Goal: Task Accomplishment & Management: Manage account settings

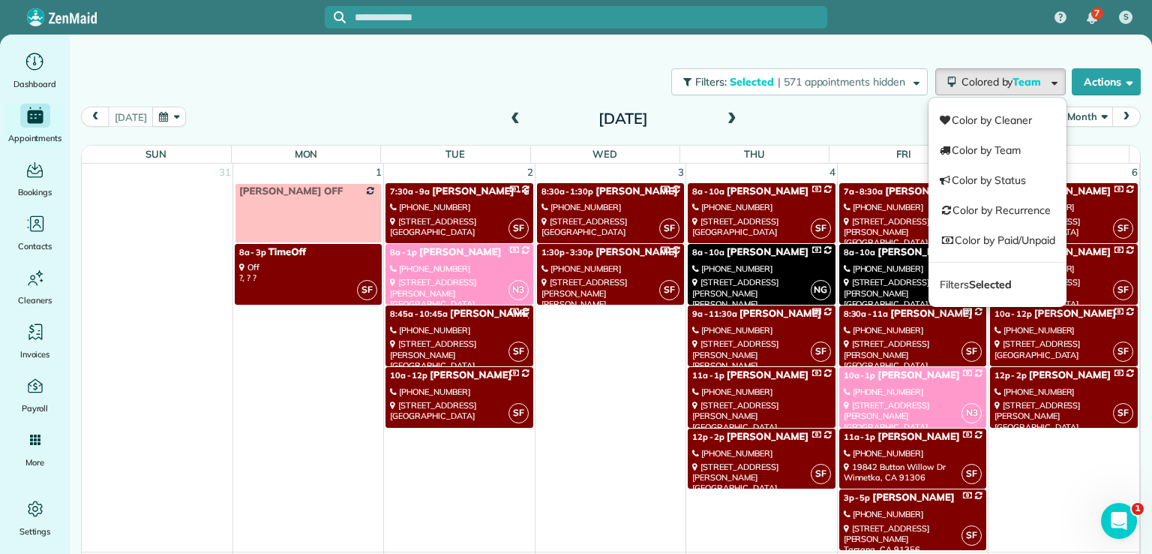
scroll to position [1071, 0]
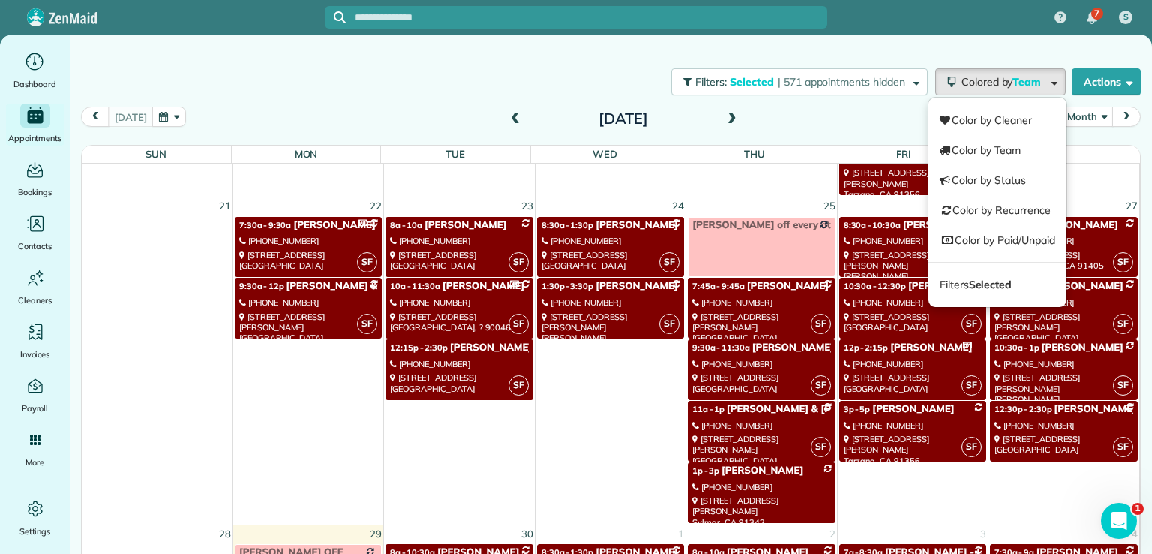
click at [952, 280] on span "Filters Selected" at bounding box center [976, 285] width 72 height 14
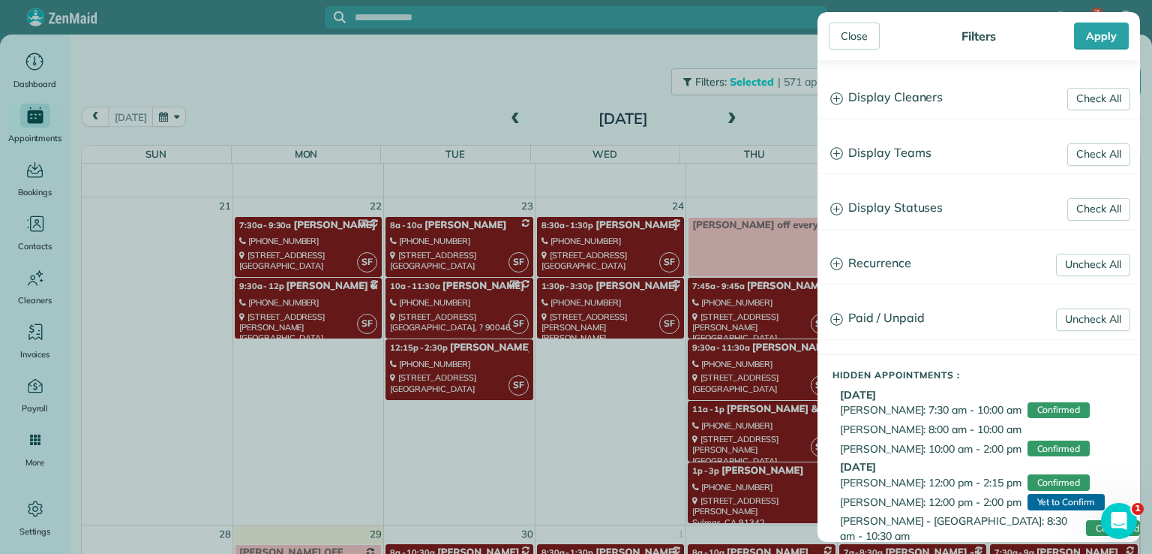
click at [876, 157] on h3 "Display Teams" at bounding box center [978, 153] width 321 height 38
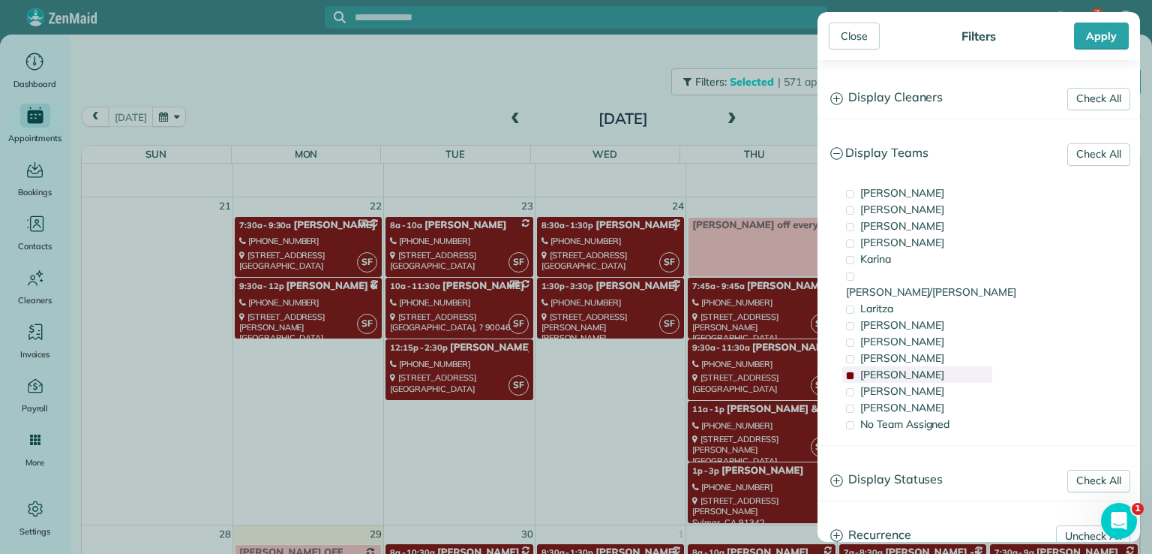
click at [865, 368] on span "[PERSON_NAME]" at bounding box center [902, 375] width 84 height 14
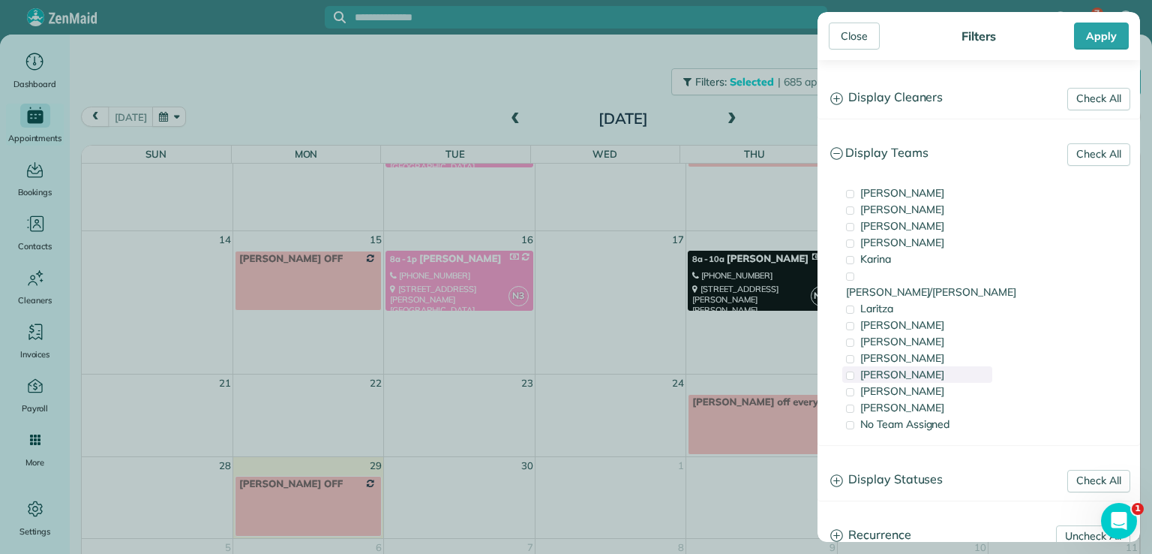
scroll to position [0, 0]
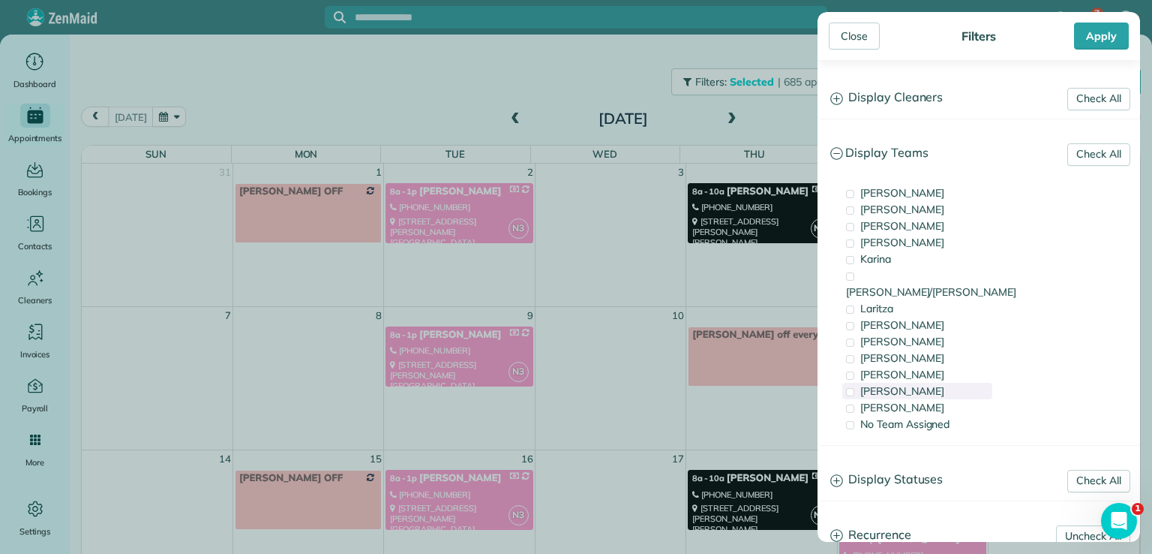
click at [876, 384] on span "[PERSON_NAME]" at bounding box center [902, 391] width 84 height 14
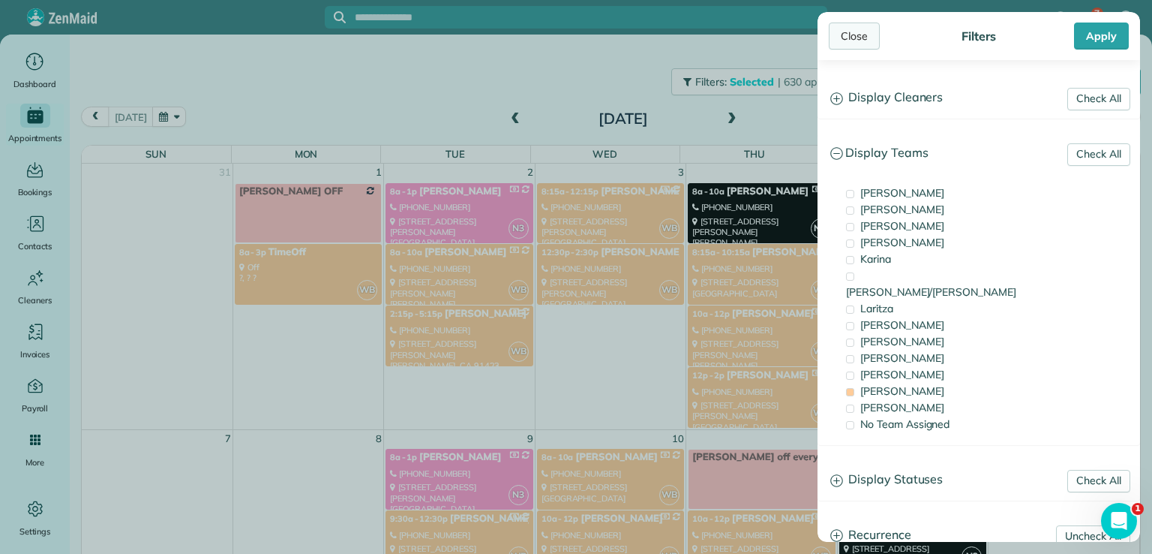
click at [852, 38] on div "Close" at bounding box center [854, 36] width 51 height 27
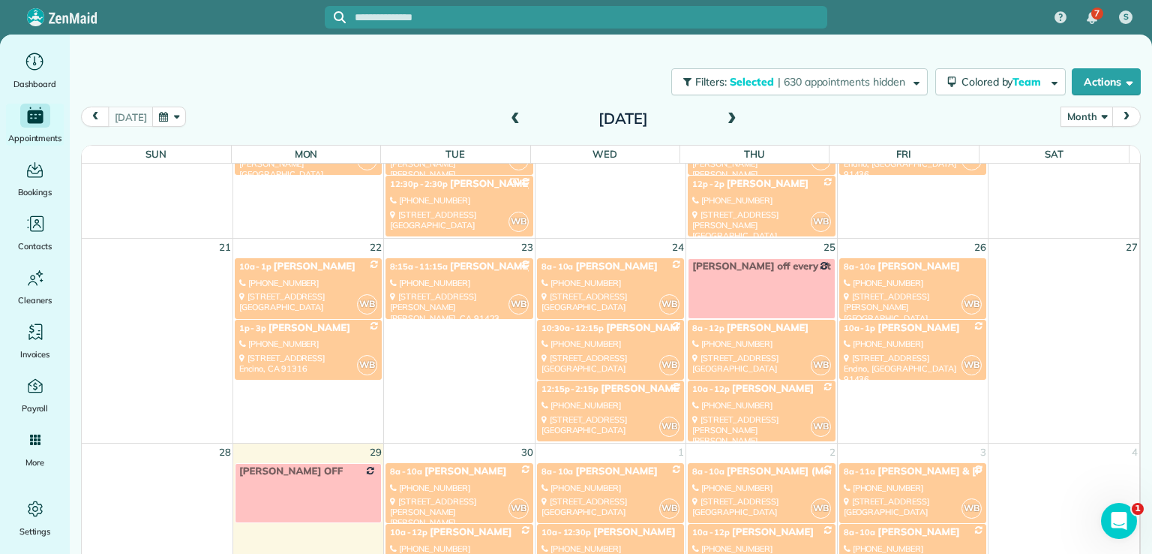
scroll to position [663, 0]
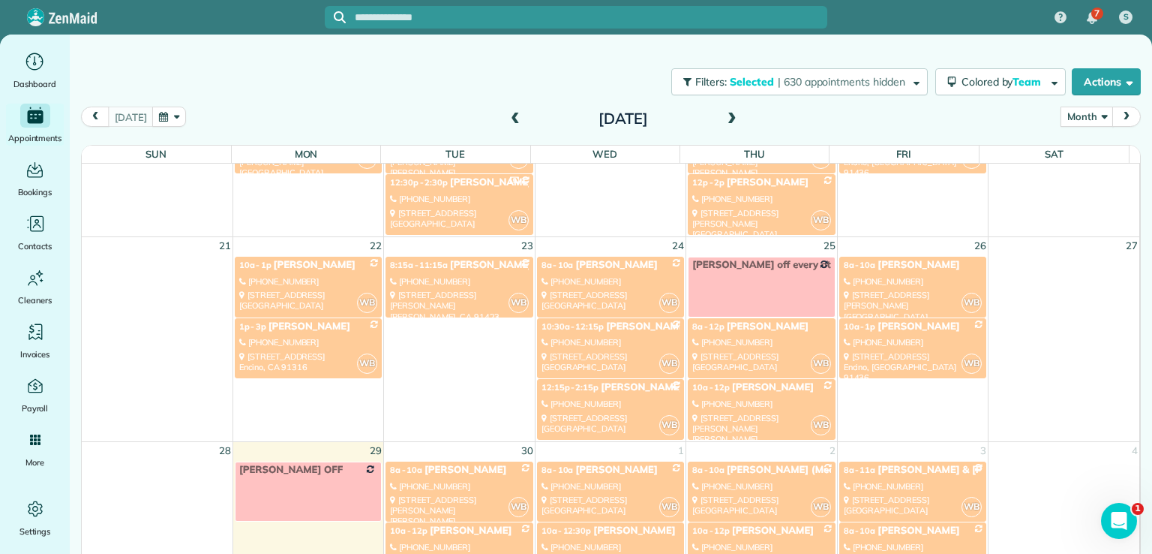
click at [742, 413] on div "[STREET_ADDRESS][PERSON_NAME][PERSON_NAME]" at bounding box center [761, 434] width 138 height 43
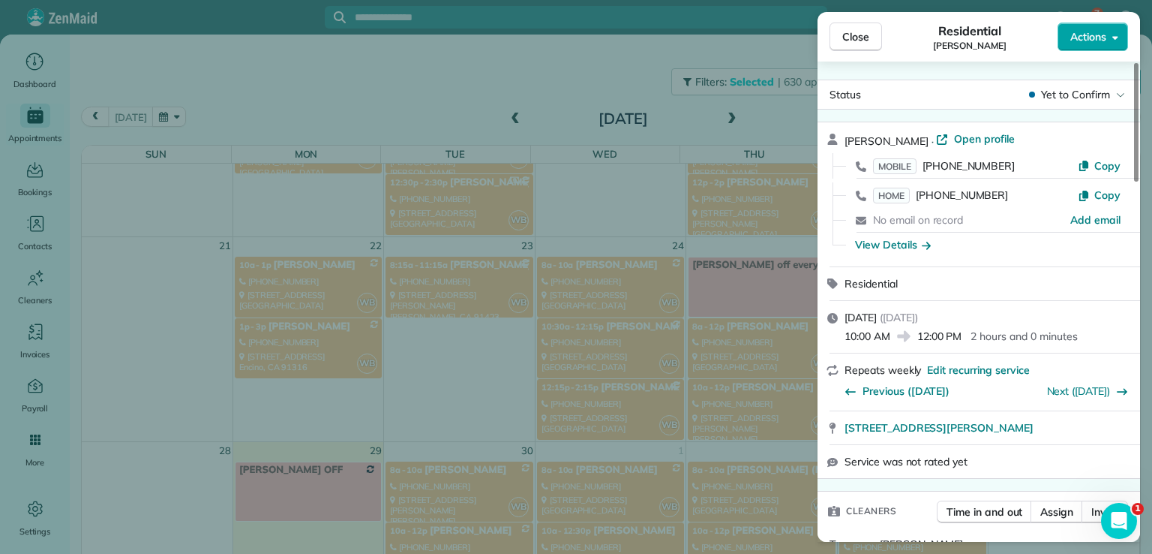
click at [1095, 40] on span "Actions" at bounding box center [1089, 36] width 36 height 15
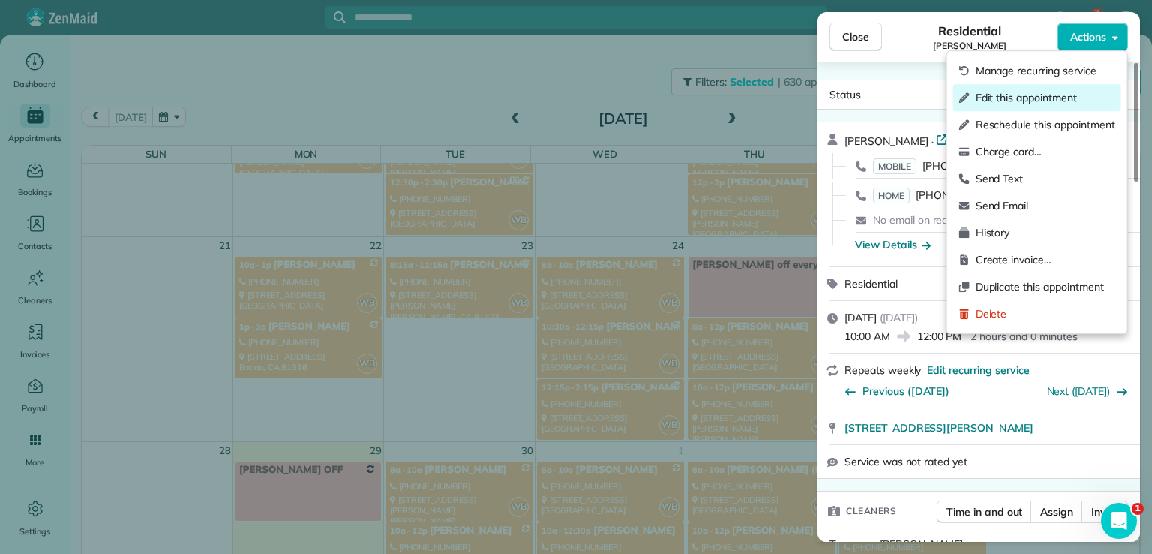
click at [1065, 99] on span "Edit this appointment" at bounding box center [1046, 97] width 140 height 15
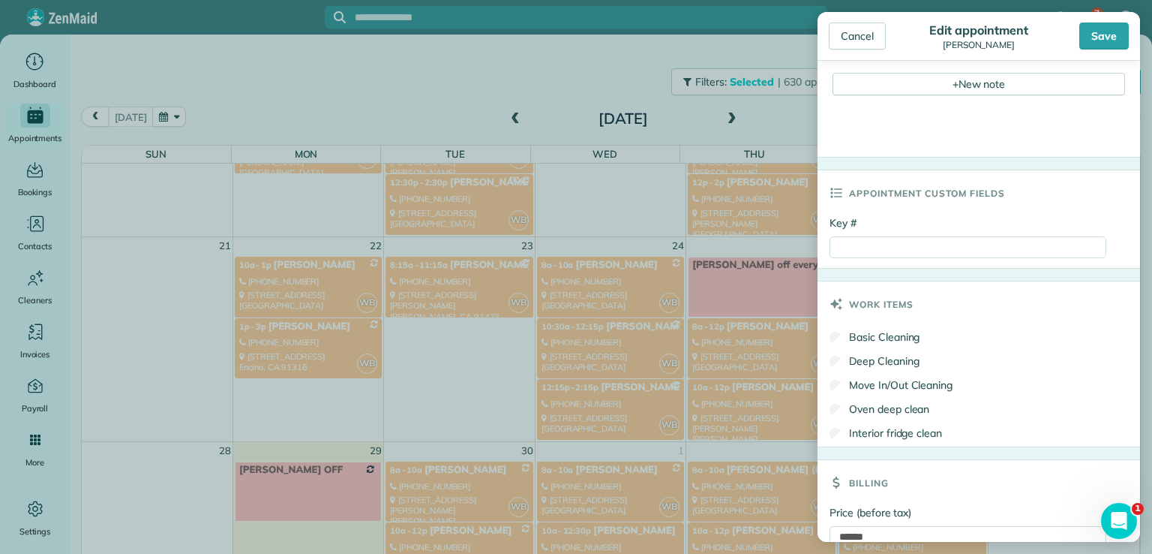
scroll to position [701, 0]
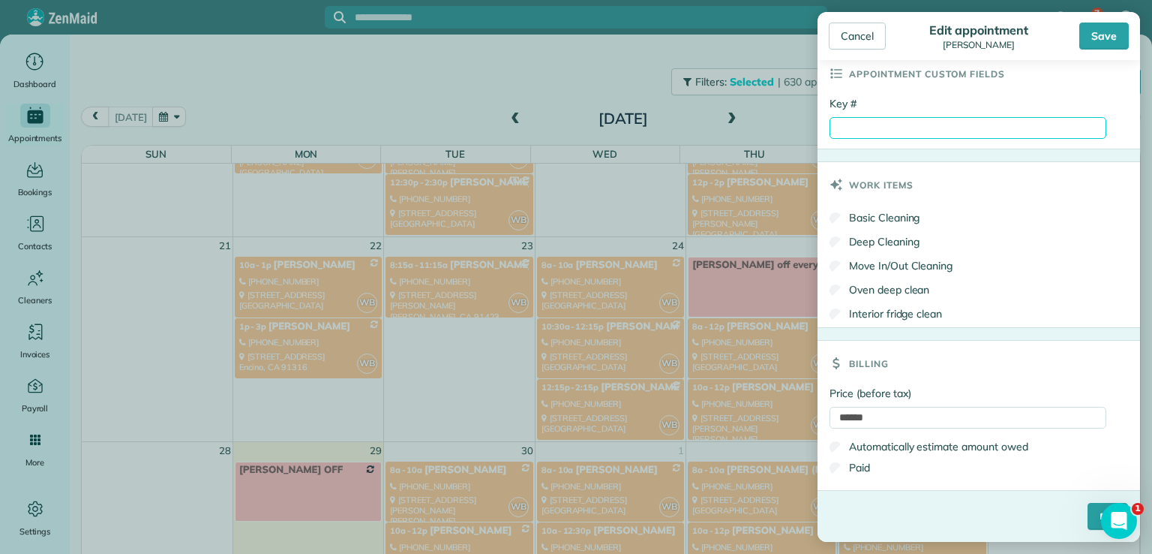
click at [846, 130] on input "Key #" at bounding box center [968, 128] width 277 height 22
type input "****"
click at [1101, 525] on body "7 S Dashboard Appointments Bookings Contacts Cleaners Invoices Payroll Reports …" at bounding box center [576, 277] width 1152 height 554
click at [1088, 512] on input "****" at bounding box center [1108, 516] width 41 height 27
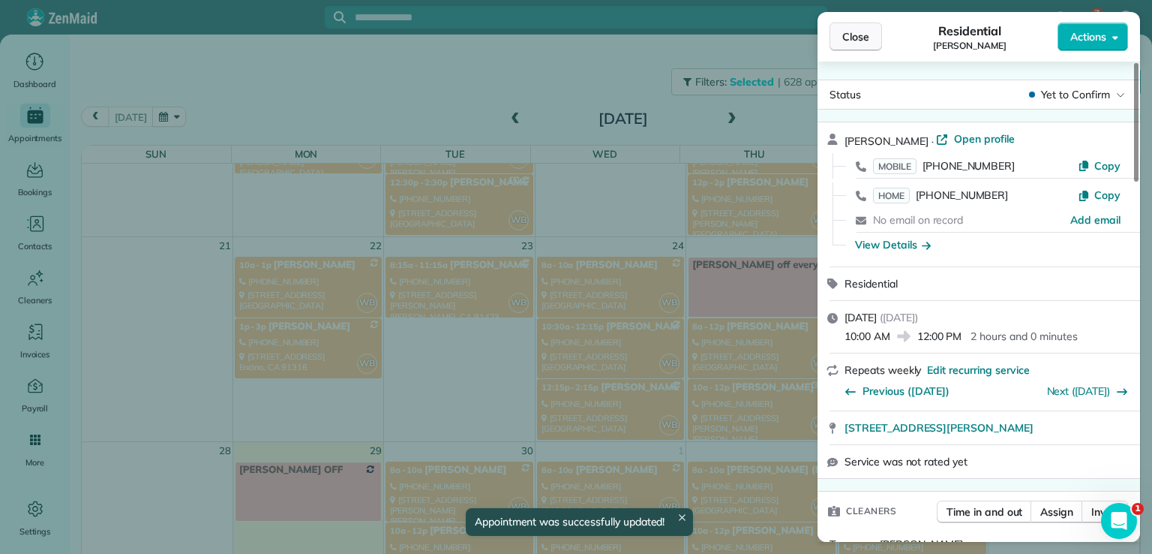
scroll to position [663, 0]
click at [863, 37] on span "Close" at bounding box center [855, 36] width 27 height 15
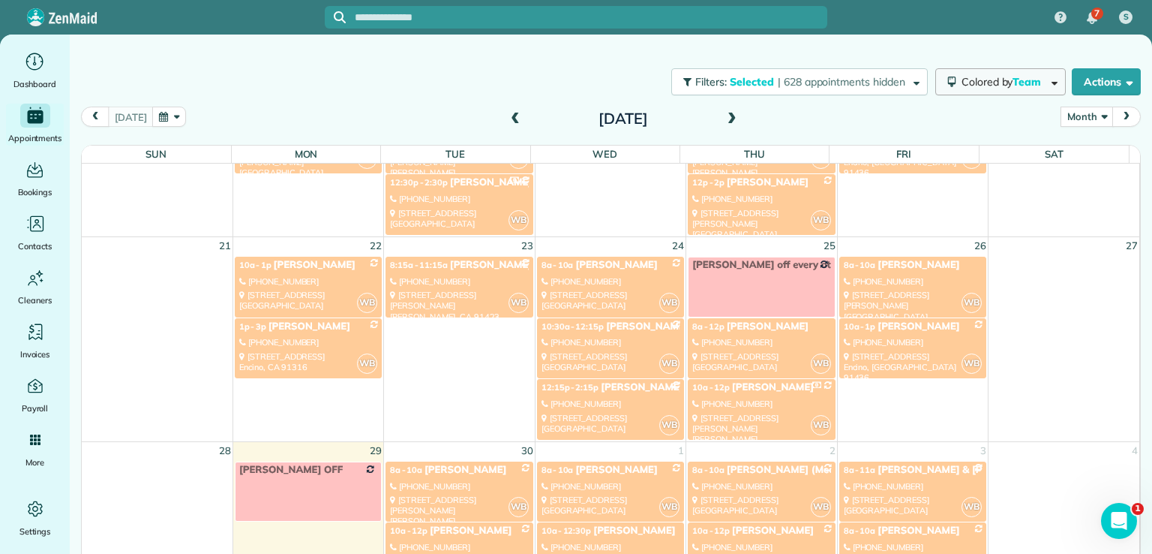
click at [982, 82] on span "Colored by Team" at bounding box center [1004, 82] width 85 height 14
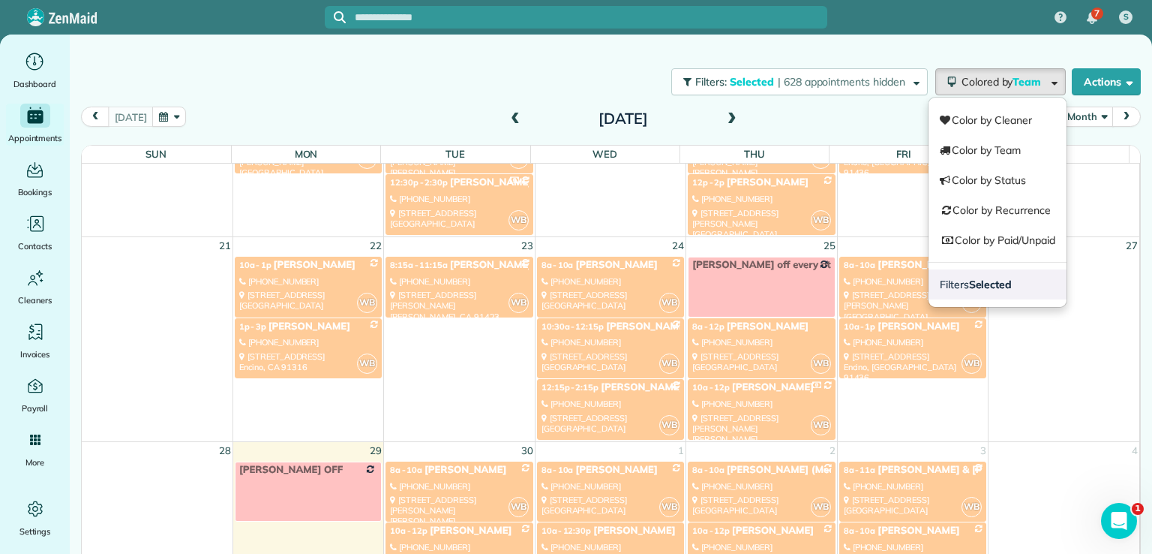
click at [972, 280] on strong "Selected" at bounding box center [991, 285] width 44 height 14
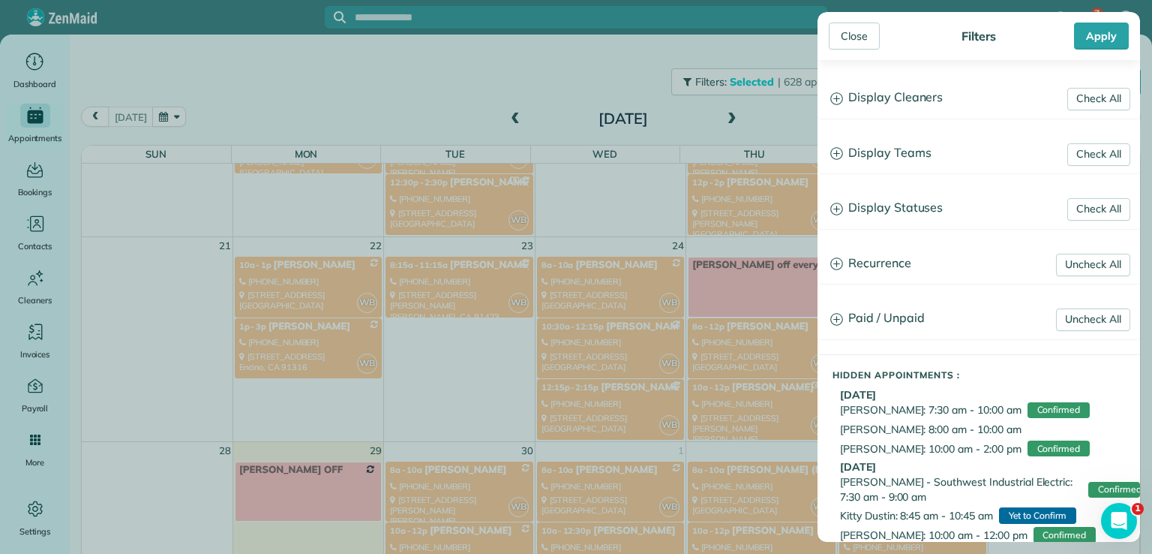
click at [903, 152] on h3 "Display Teams" at bounding box center [978, 153] width 321 height 38
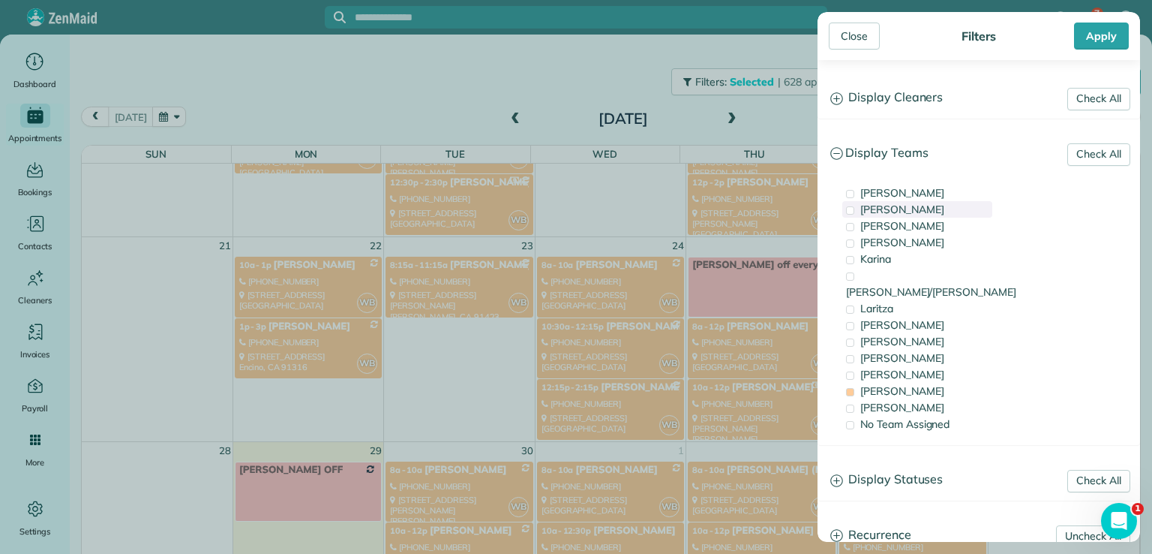
click at [882, 210] on span "[PERSON_NAME]" at bounding box center [902, 210] width 84 height 14
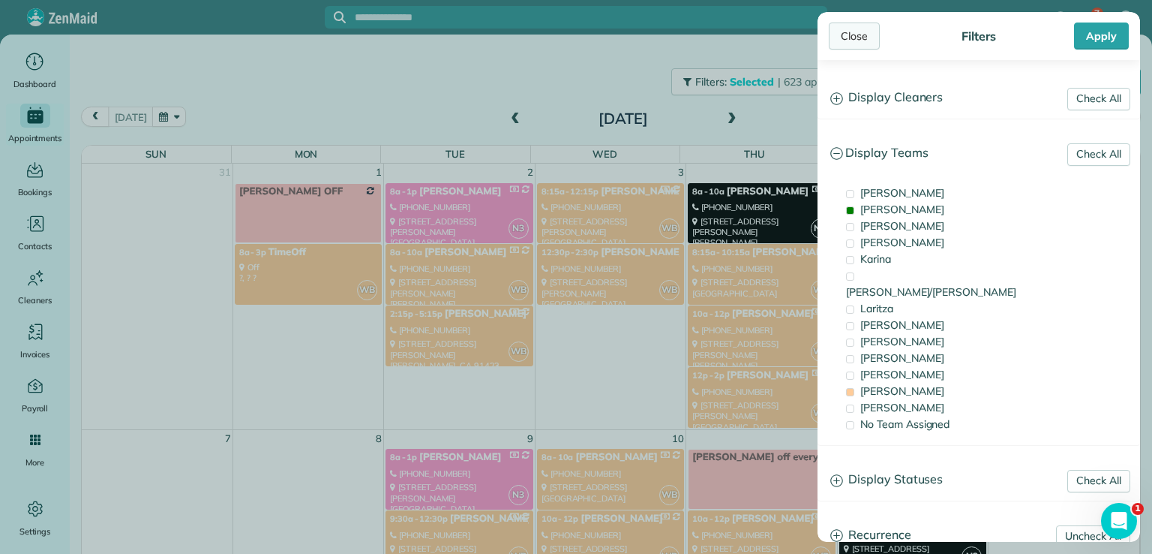
click at [843, 44] on div "Close" at bounding box center [854, 36] width 51 height 27
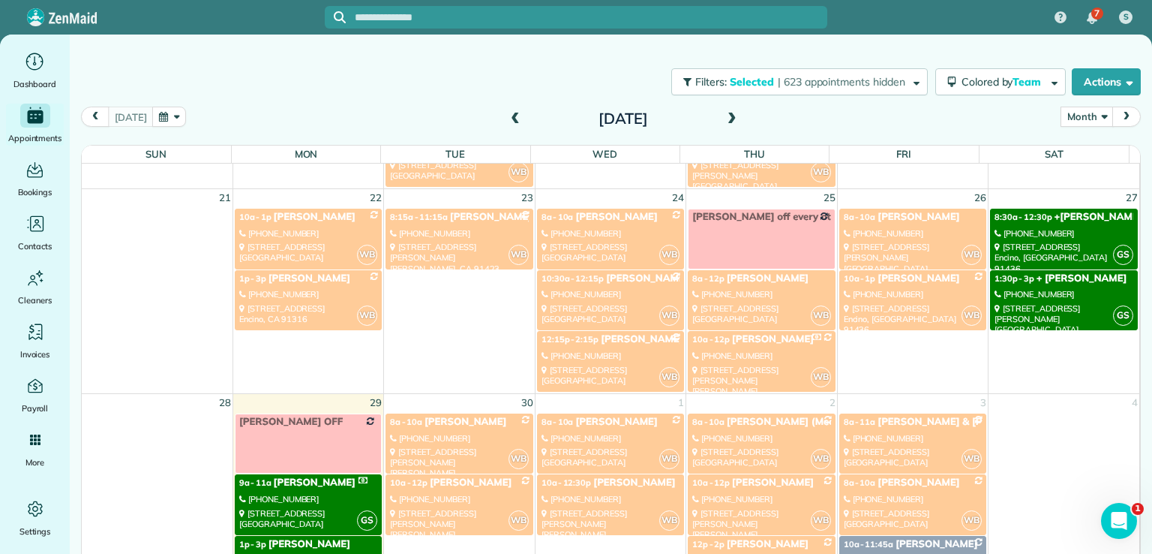
scroll to position [711, 0]
click at [1013, 88] on span "Team" at bounding box center [1028, 82] width 31 height 14
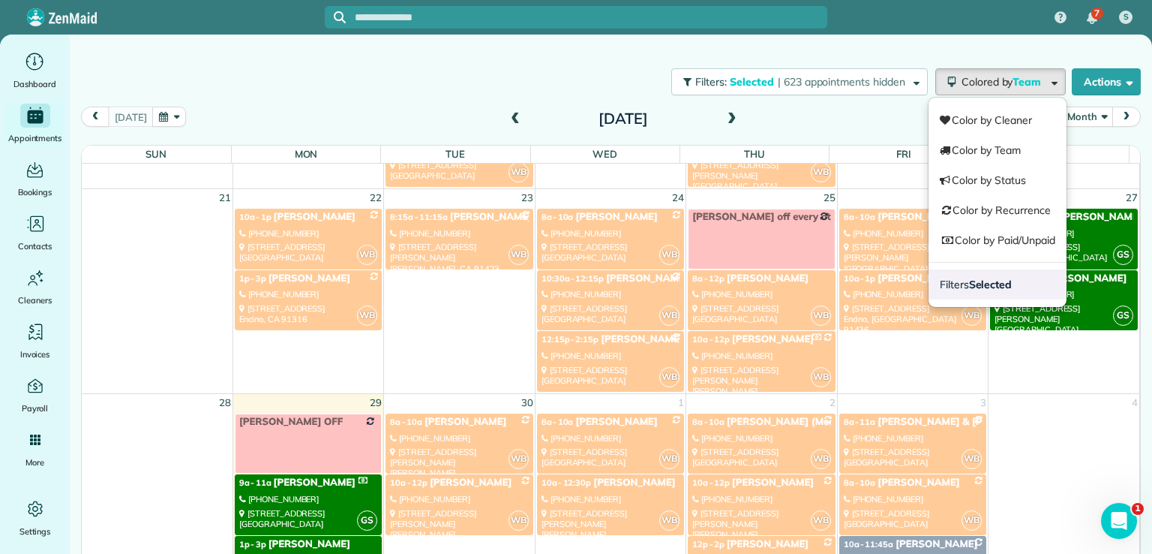
click at [984, 280] on strong "Selected" at bounding box center [991, 285] width 44 height 14
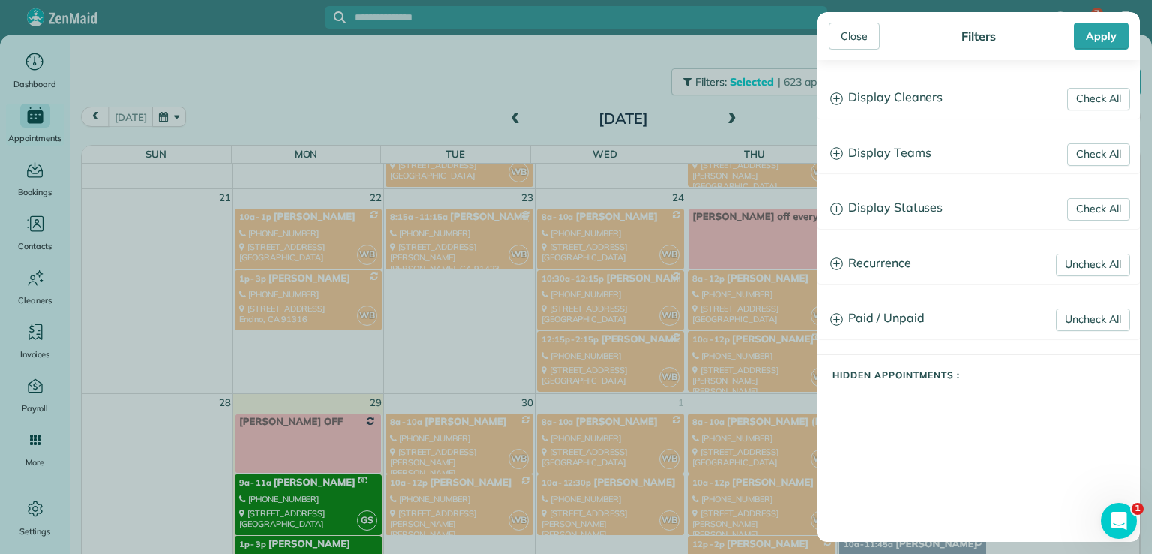
click at [901, 145] on h3 "Display Teams" at bounding box center [978, 153] width 321 height 38
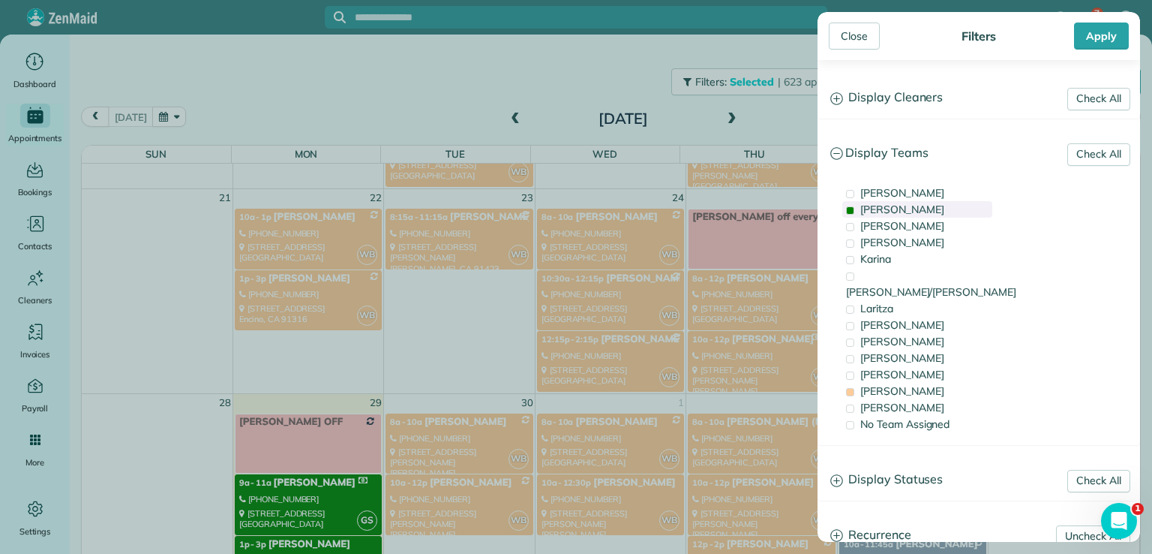
click at [875, 206] on span "[PERSON_NAME]" at bounding box center [902, 210] width 84 height 14
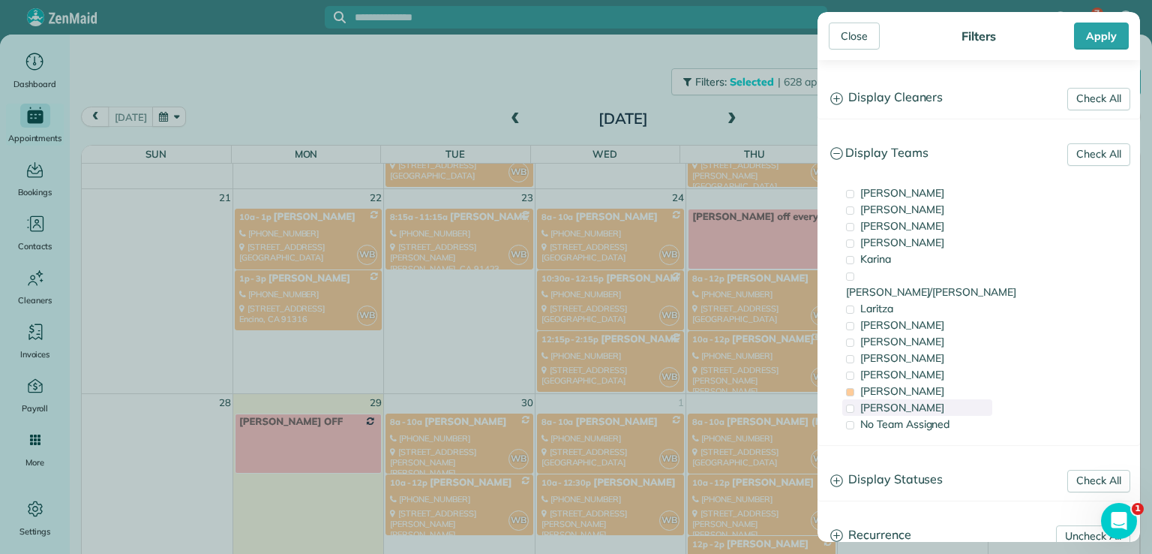
scroll to position [0, 0]
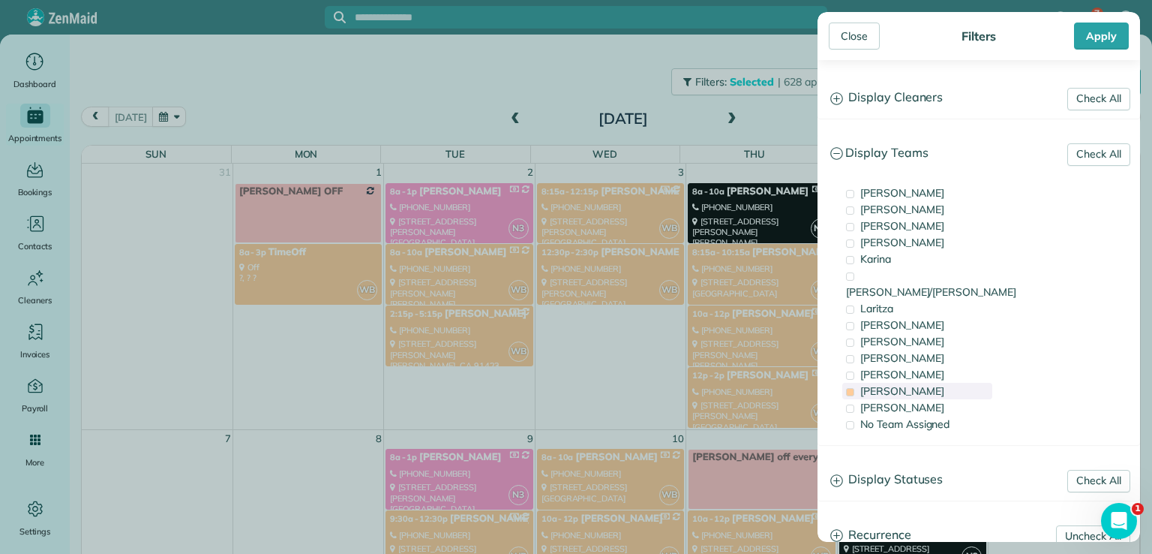
click at [877, 384] on span "[PERSON_NAME]" at bounding box center [902, 391] width 84 height 14
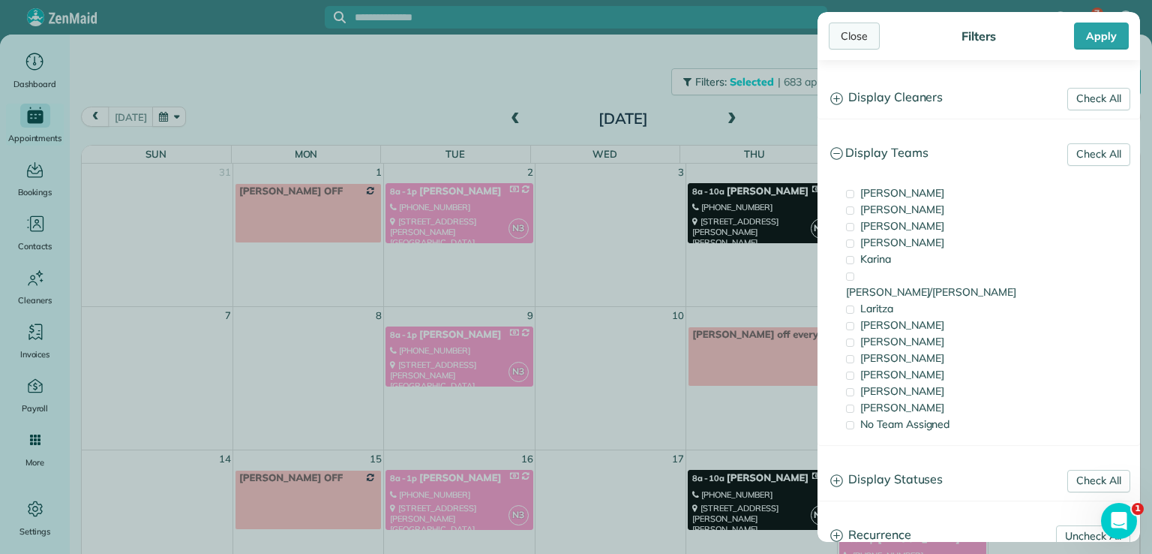
click at [851, 31] on div "Close" at bounding box center [854, 36] width 51 height 27
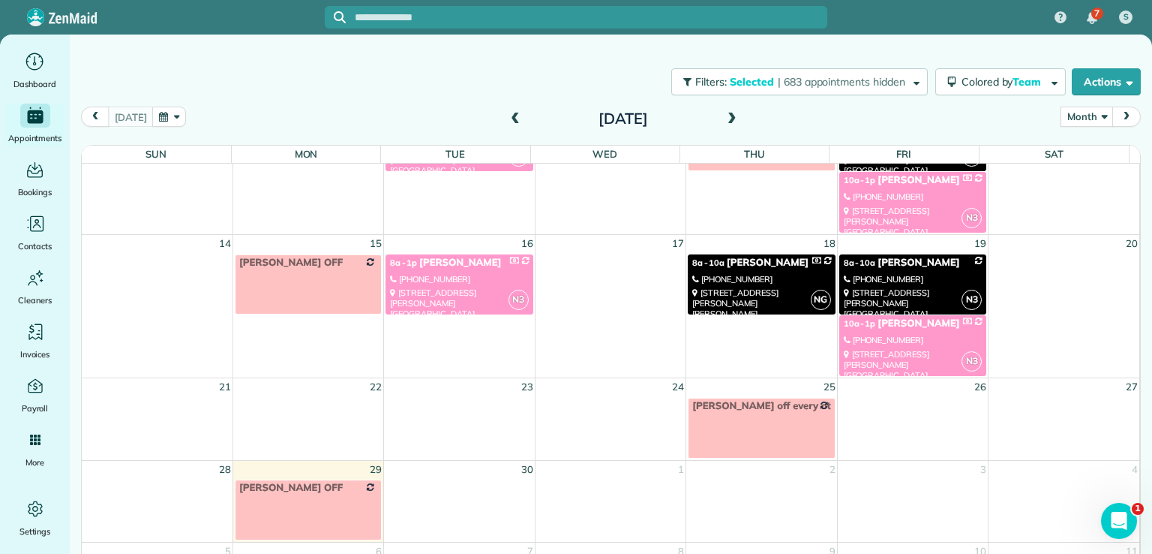
scroll to position [9, 0]
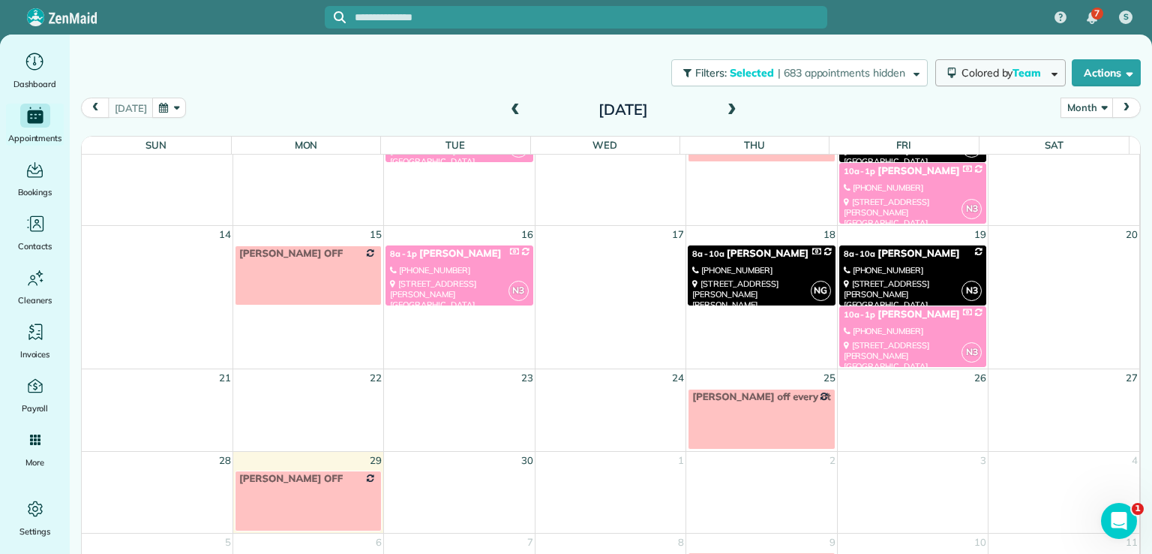
click at [1013, 75] on span "Team" at bounding box center [1028, 73] width 31 height 14
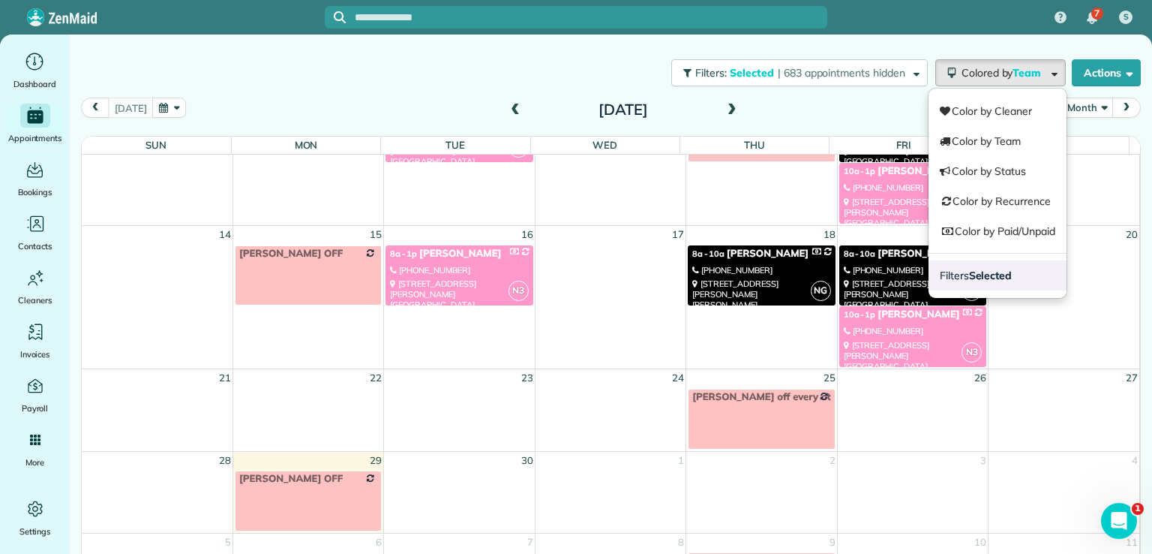
click at [979, 275] on strong "Selected" at bounding box center [991, 276] width 44 height 14
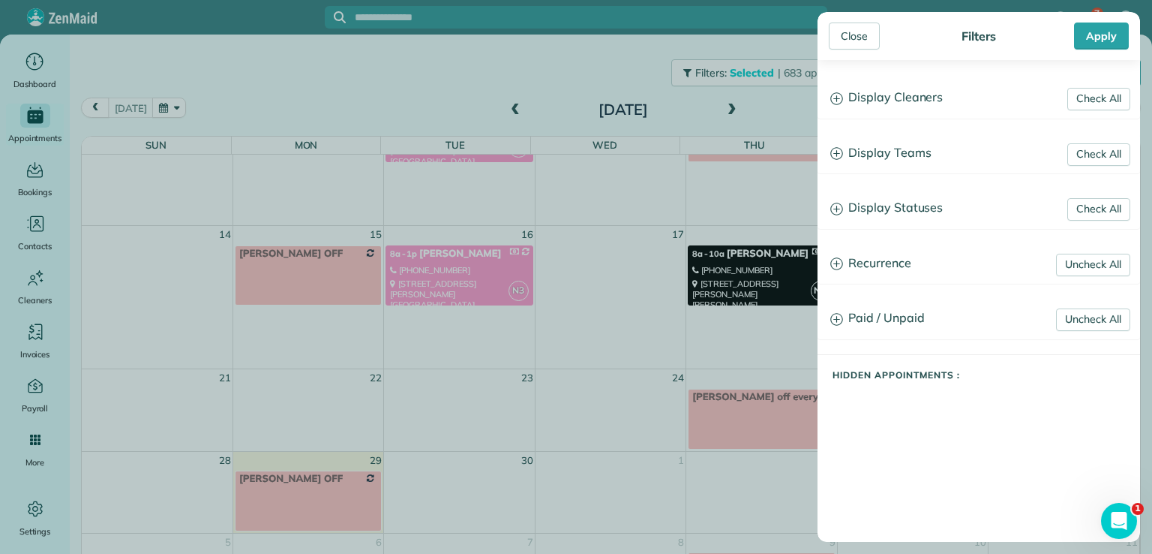
click at [895, 154] on h3 "Display Teams" at bounding box center [978, 153] width 321 height 38
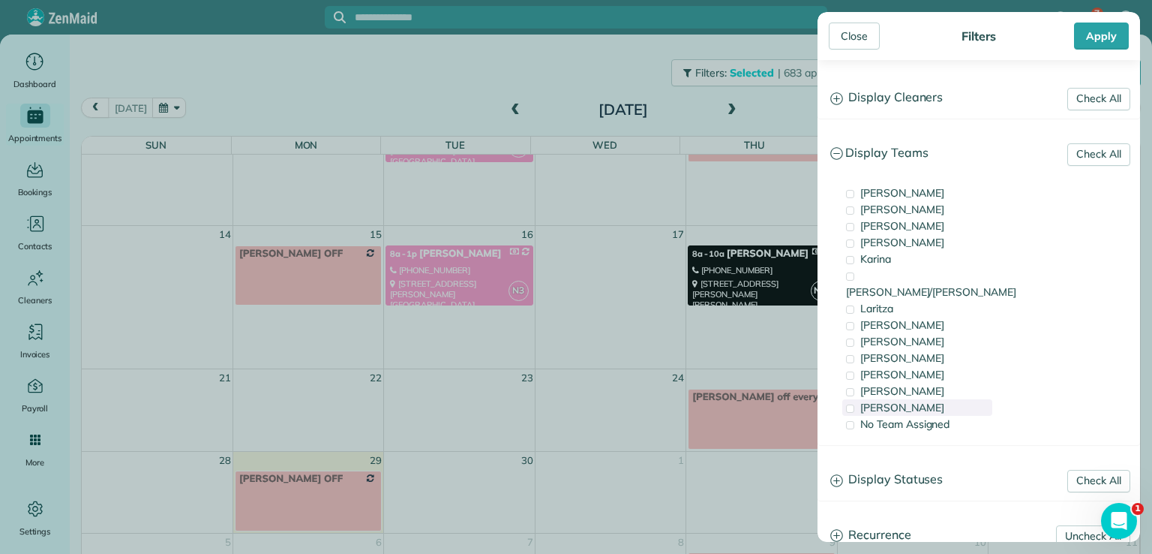
click at [869, 401] on span "[PERSON_NAME]" at bounding box center [902, 408] width 84 height 14
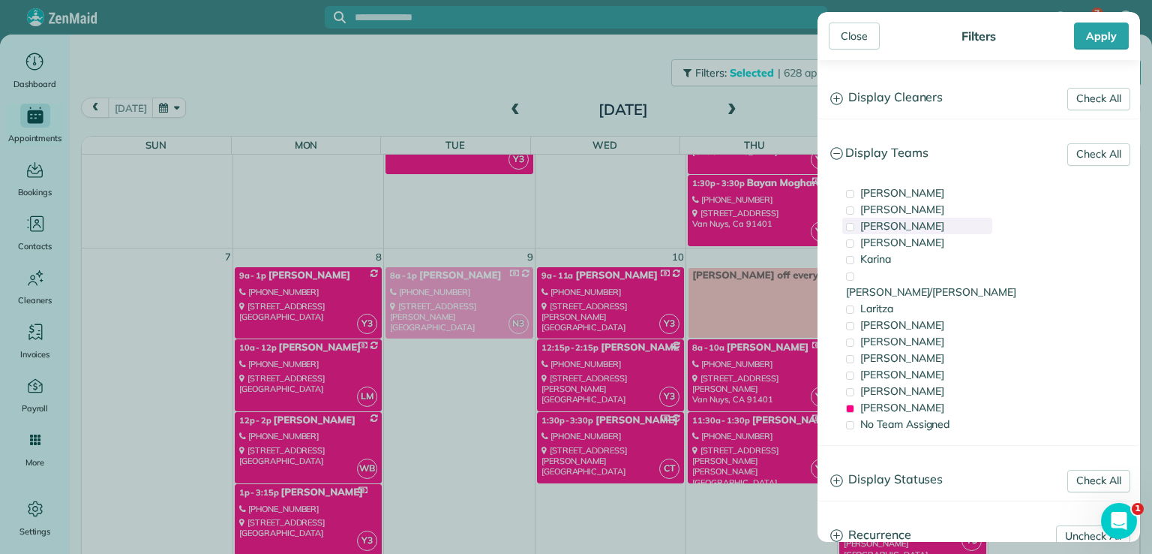
scroll to position [0, 0]
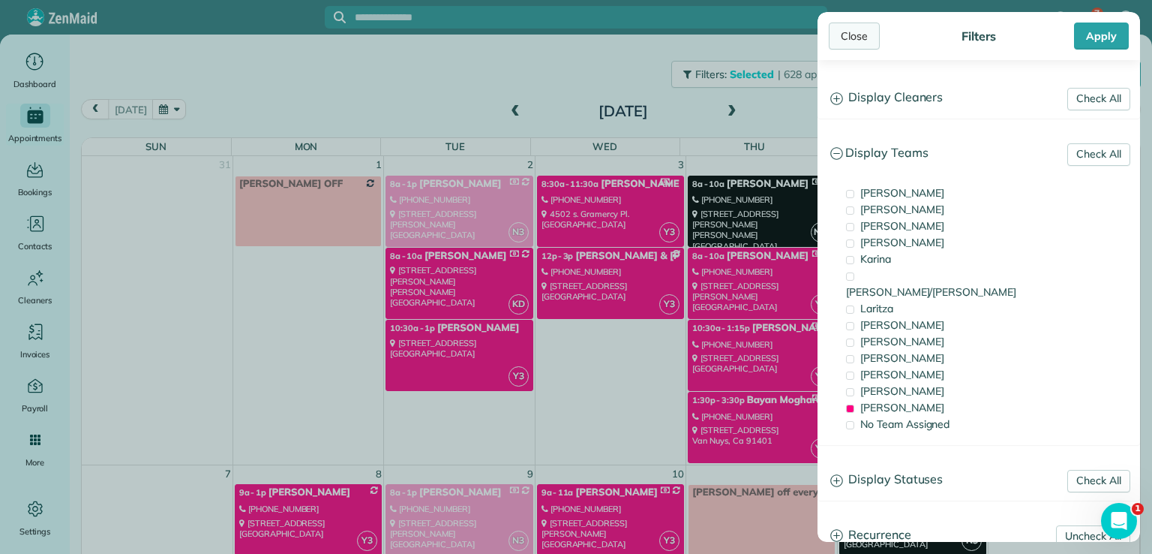
click at [845, 38] on div "Close" at bounding box center [854, 36] width 51 height 27
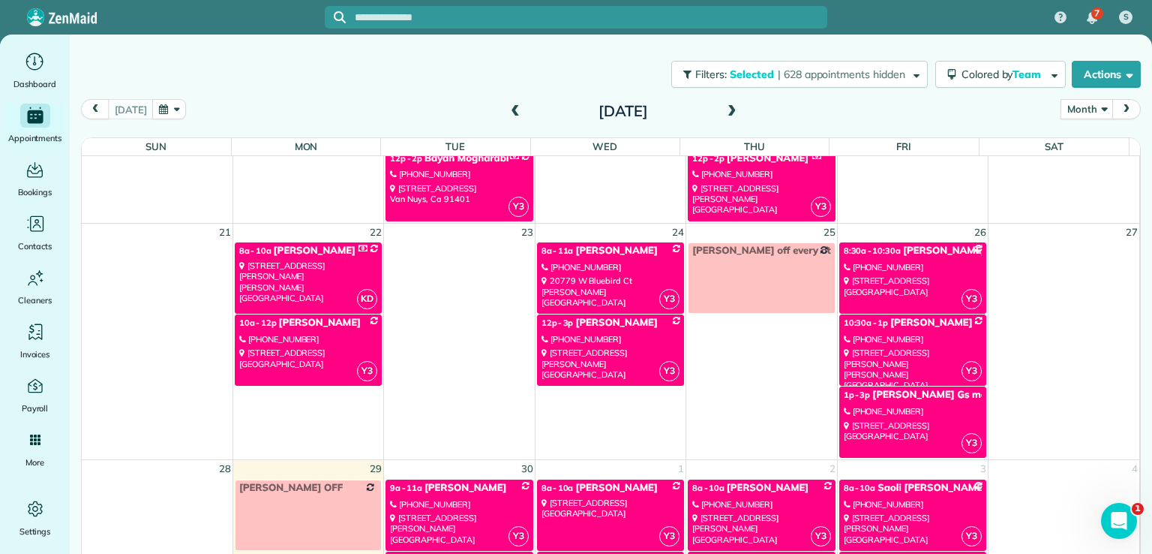
scroll to position [863, 0]
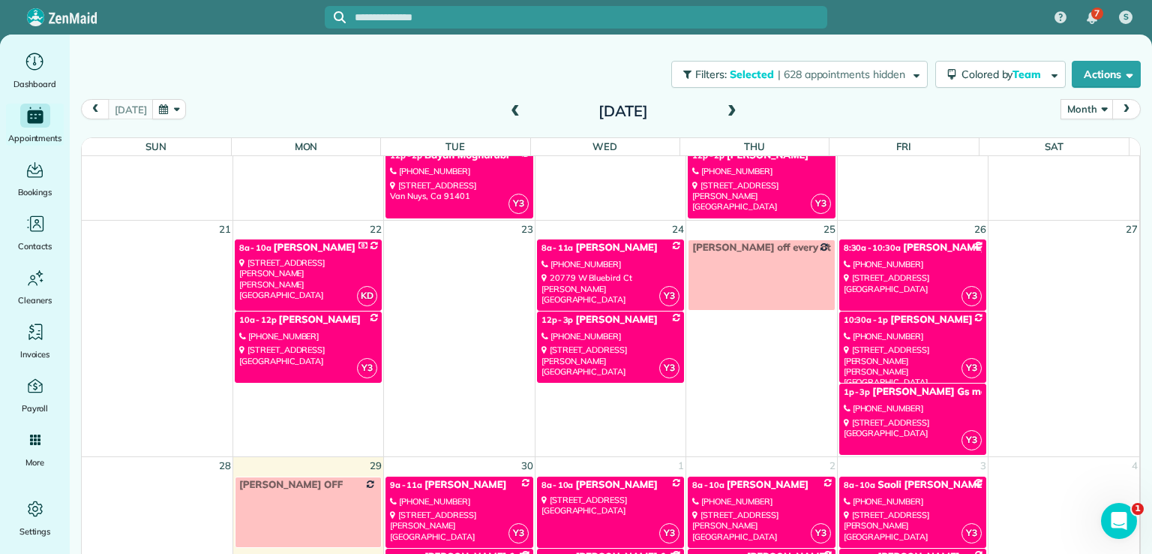
click at [923, 403] on div "[PHONE_NUMBER]" at bounding box center [913, 408] width 138 height 11
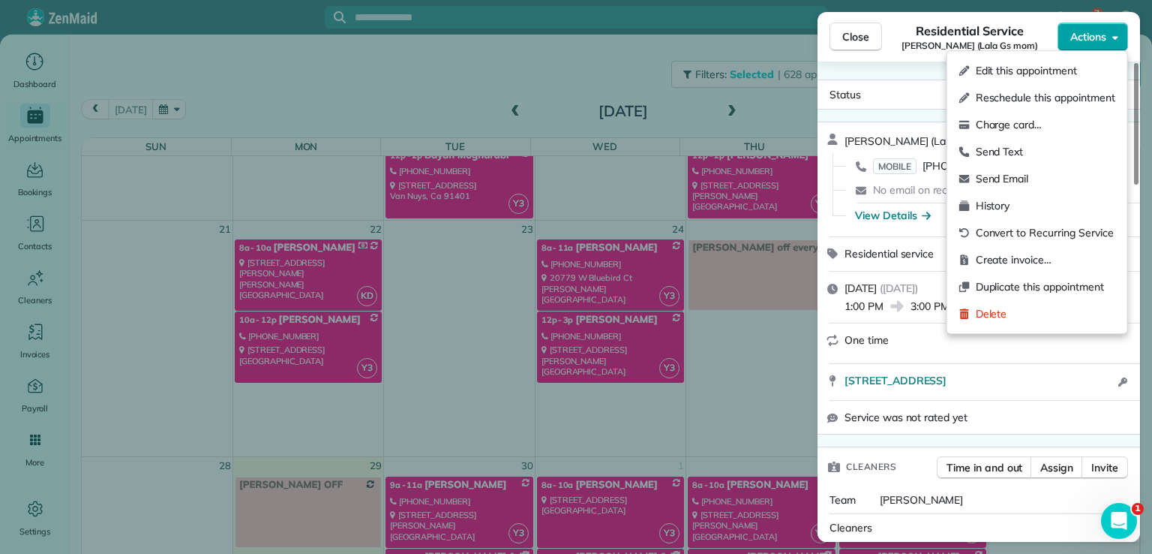
click at [1080, 34] on span "Actions" at bounding box center [1089, 36] width 36 height 15
click at [1015, 73] on span "Edit this appointment" at bounding box center [1046, 70] width 140 height 15
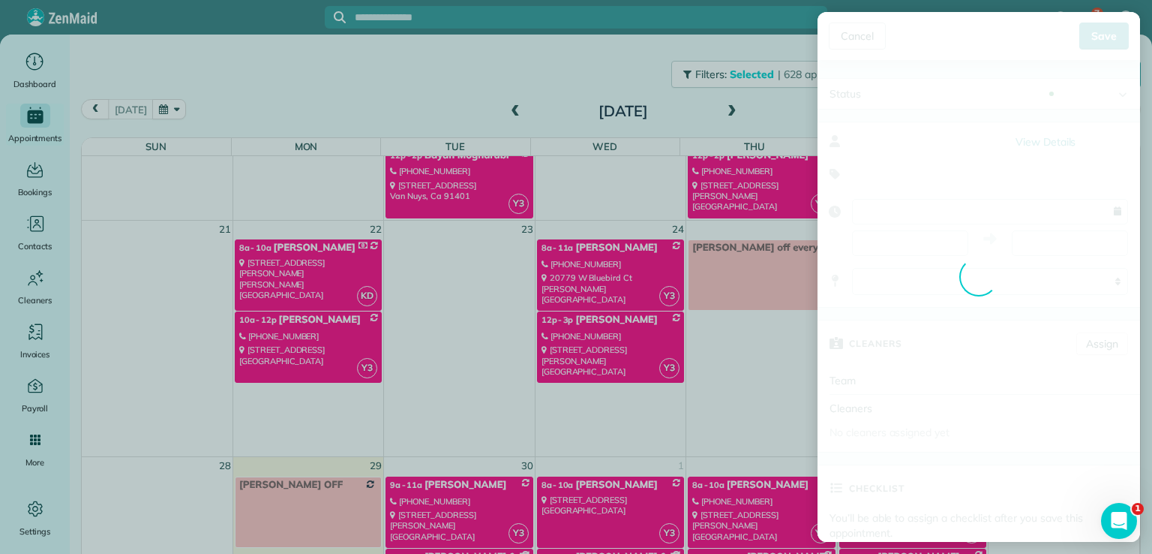
type input "**********"
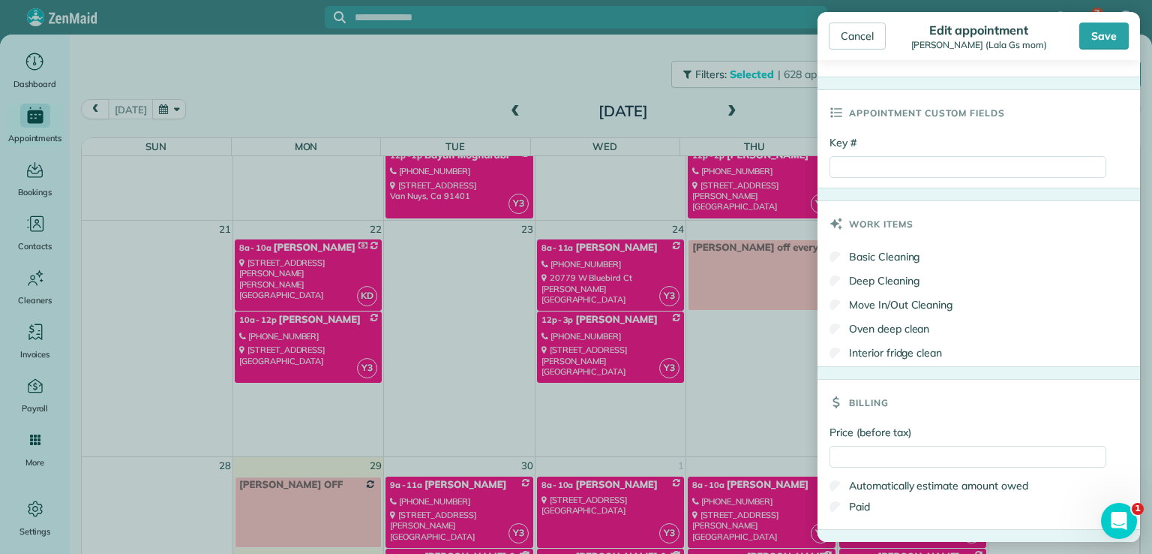
scroll to position [701, 0]
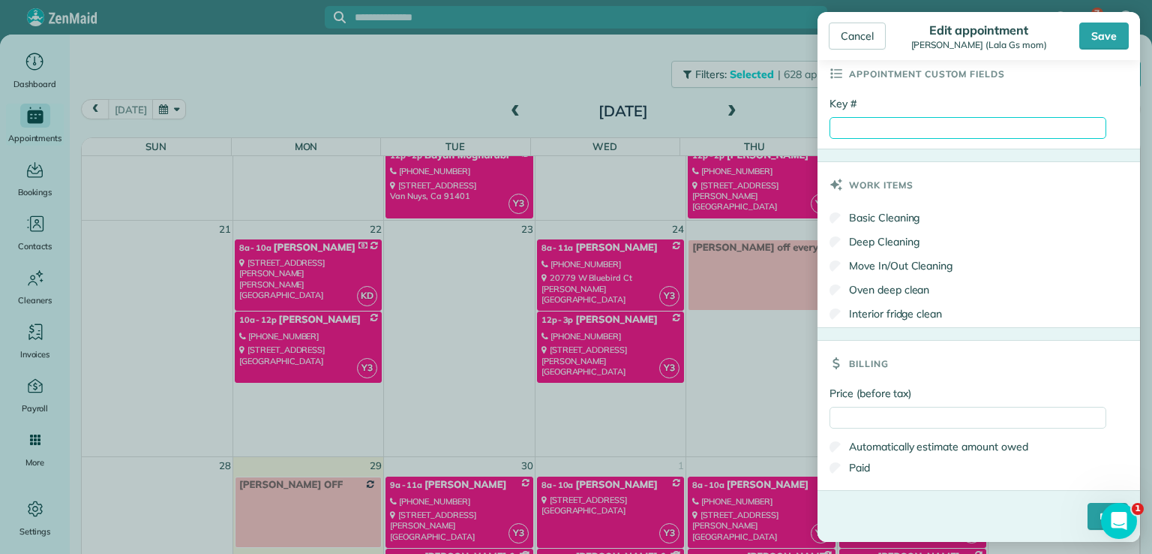
click at [884, 126] on input "Key #" at bounding box center [968, 128] width 277 height 22
type input "****"
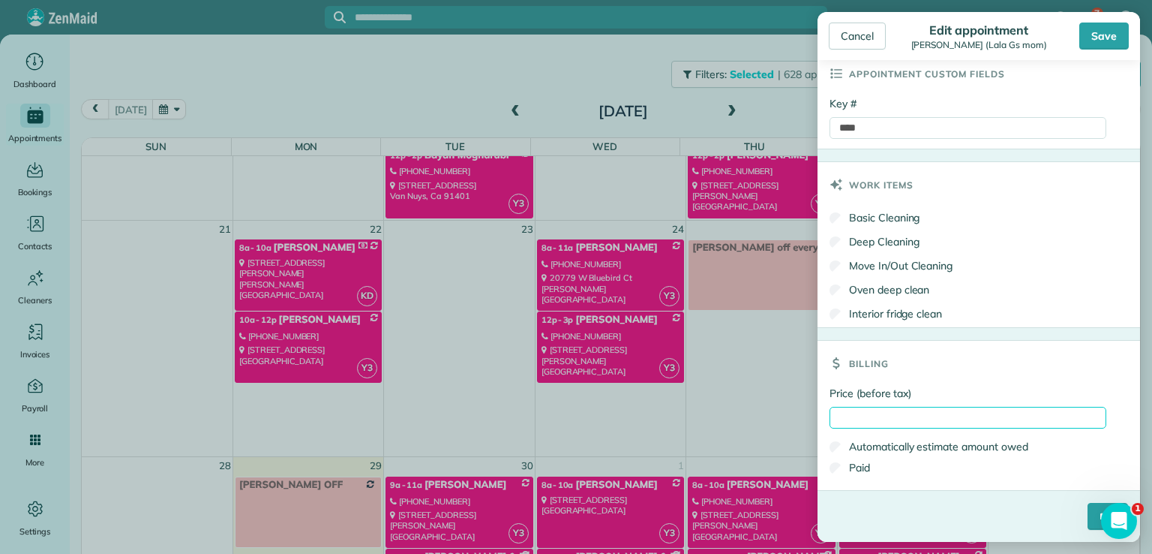
click at [870, 417] on input "Price (before tax)" at bounding box center [968, 418] width 277 height 22
type input "*****"
click at [1088, 515] on input "****" at bounding box center [1108, 516] width 41 height 27
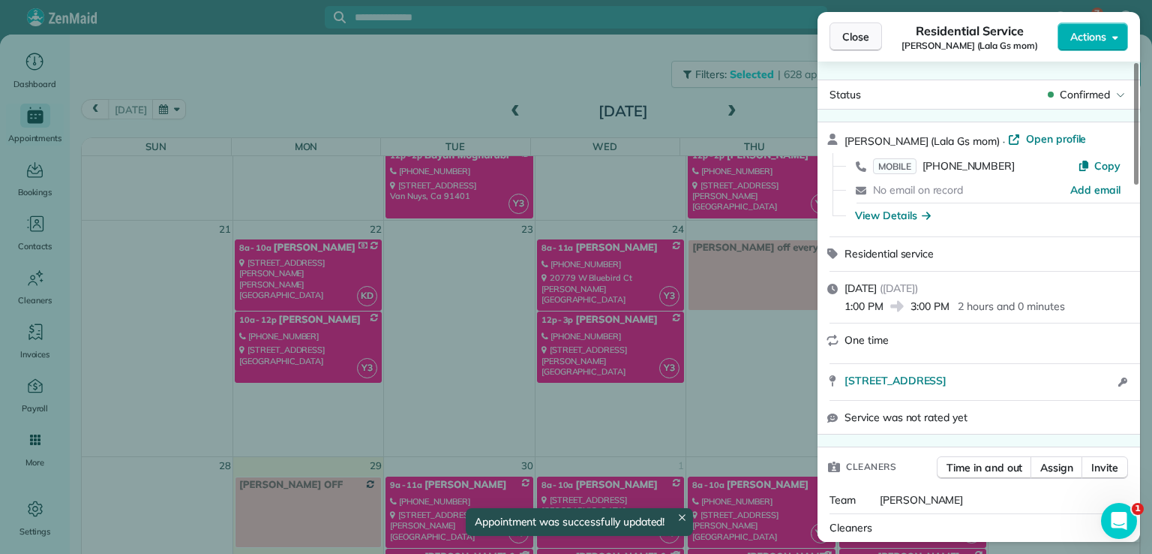
scroll to position [863, 0]
click at [857, 38] on span "Close" at bounding box center [855, 36] width 27 height 15
